Goal: Information Seeking & Learning: Find specific page/section

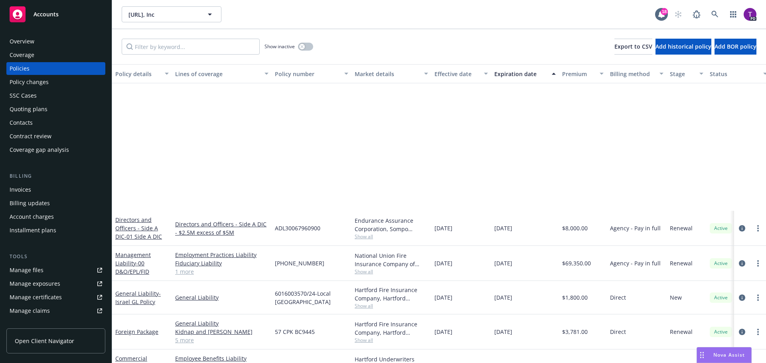
click at [34, 16] on span "Accounts" at bounding box center [46, 14] width 25 height 6
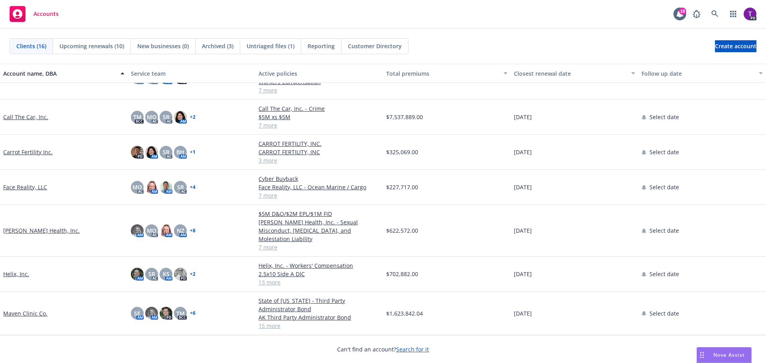
scroll to position [160, 0]
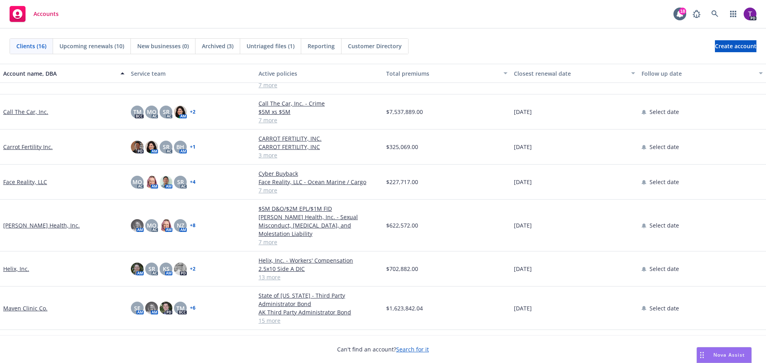
click at [34, 178] on link "Face Reality, LLC" at bounding box center [25, 182] width 44 height 8
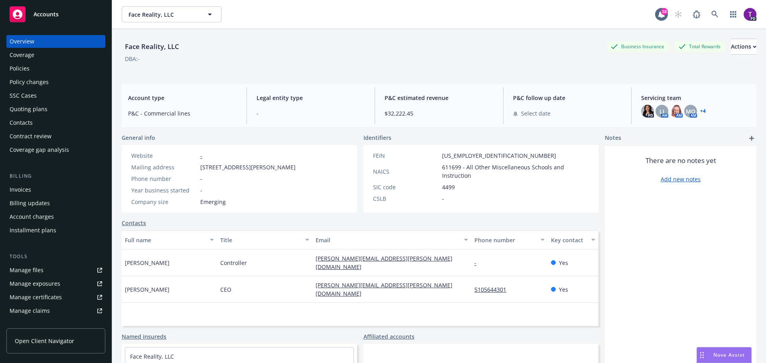
click at [35, 69] on div "Policies" at bounding box center [56, 68] width 93 height 13
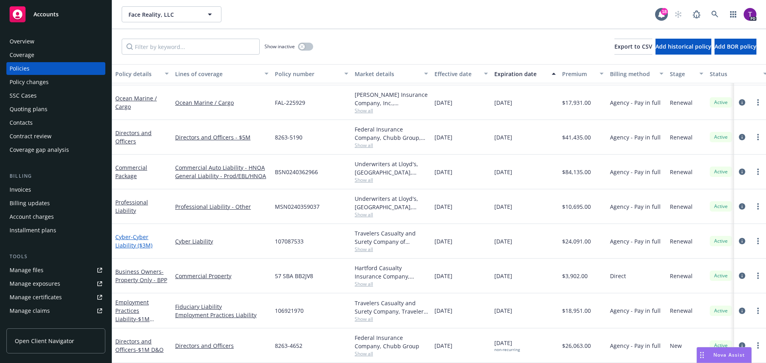
scroll to position [39, 0]
click at [132, 164] on link "Commercial Package" at bounding box center [131, 172] width 32 height 16
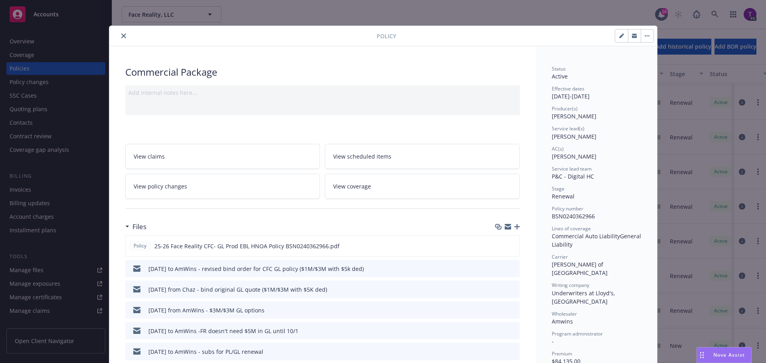
scroll to position [40, 0]
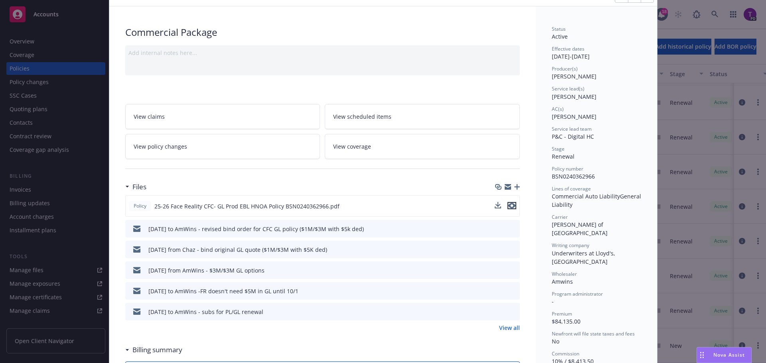
click at [509, 206] on icon "preview file" at bounding box center [511, 206] width 7 height 6
